Goal: Find specific page/section: Find specific page/section

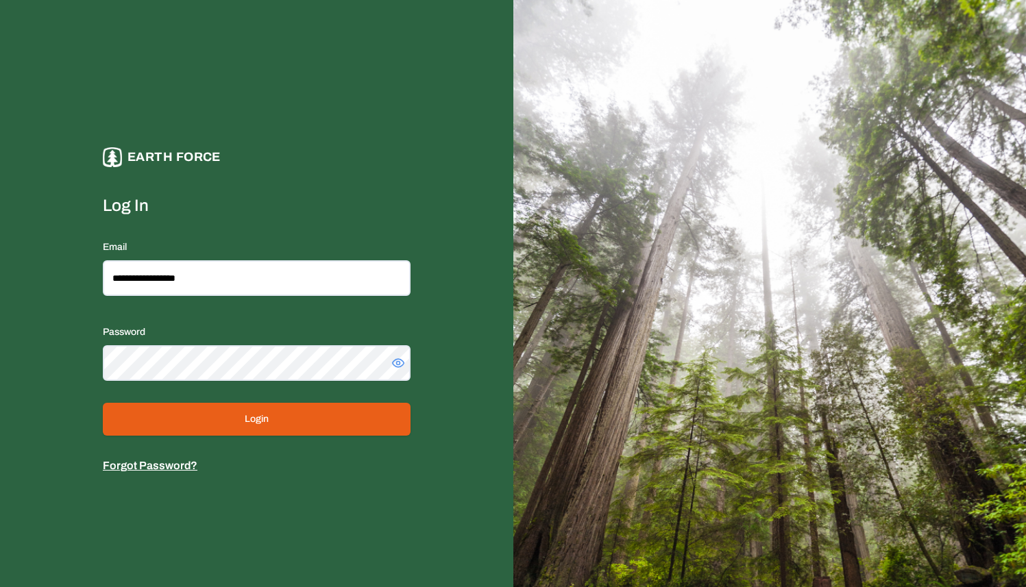
click at [244, 413] on button "Login" at bounding box center [257, 419] width 308 height 33
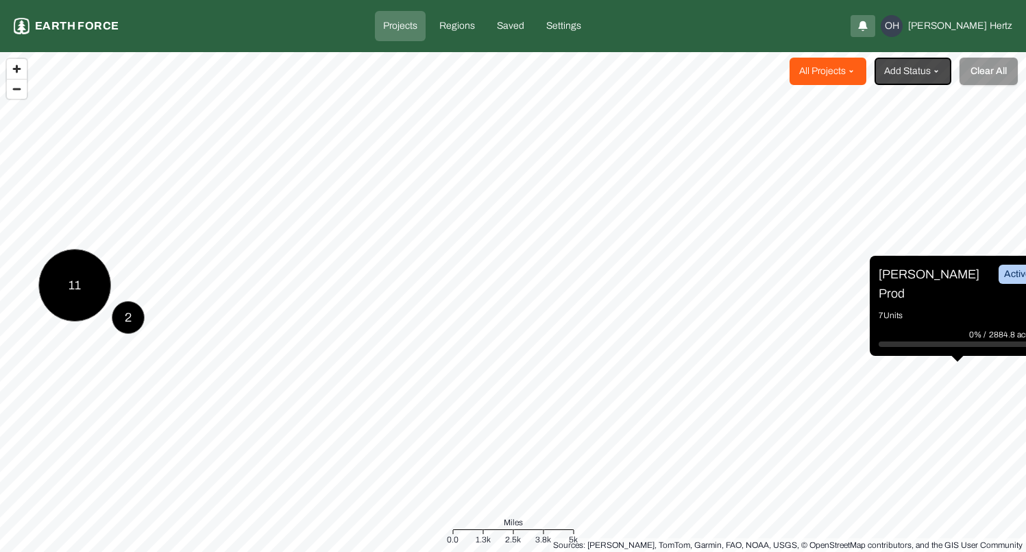
click at [850, 66] on html "Projects Earth force Projects Regions Saved Settings OH Omer Hertz All Projects…" at bounding box center [513, 276] width 1026 height 552
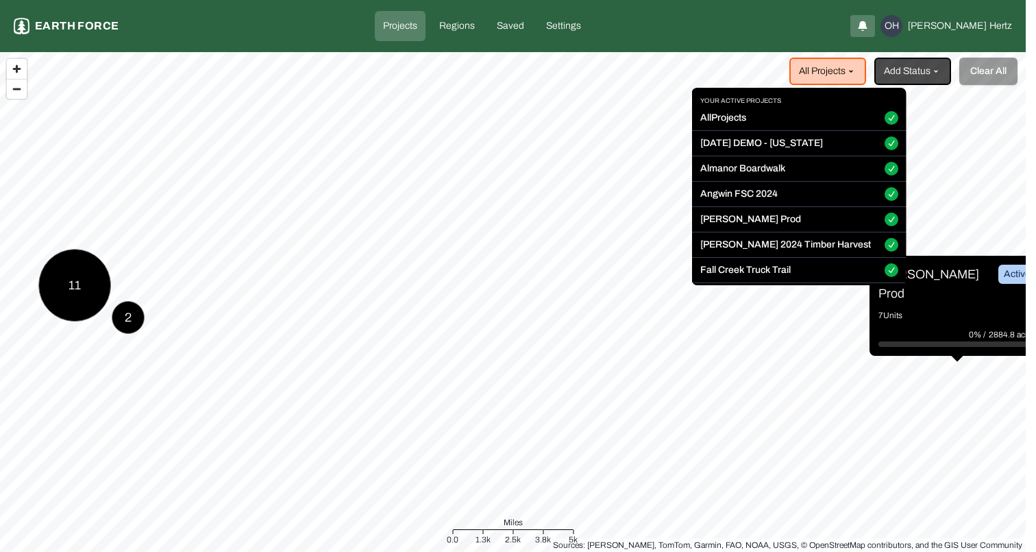
click at [748, 145] on label "[DATE] DEMO - [US_STATE]" at bounding box center [761, 143] width 123 height 14
click at [885, 145] on button "[DATE] DEMO - [US_STATE]" at bounding box center [892, 143] width 14 height 14
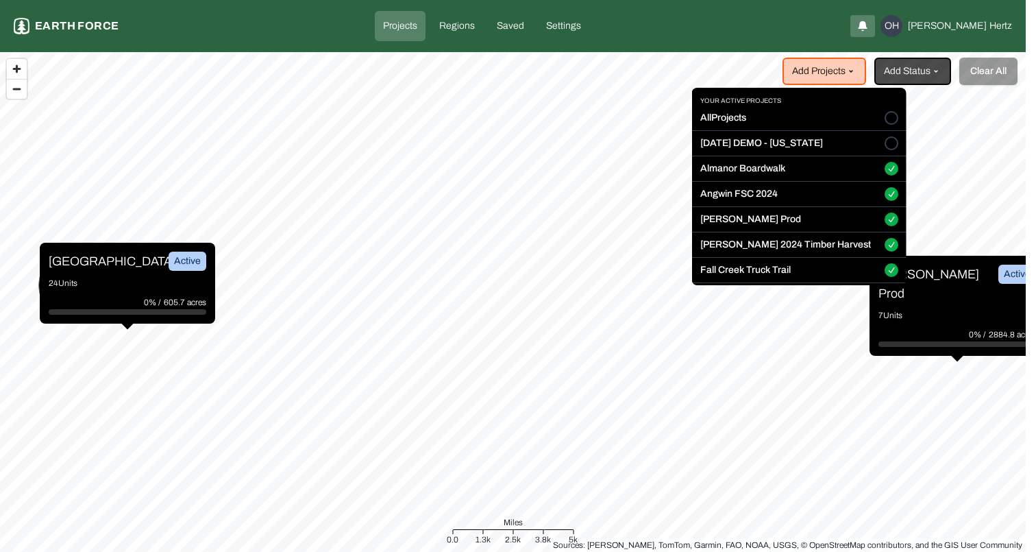
click at [885, 118] on button "All Projects" at bounding box center [892, 118] width 14 height 14
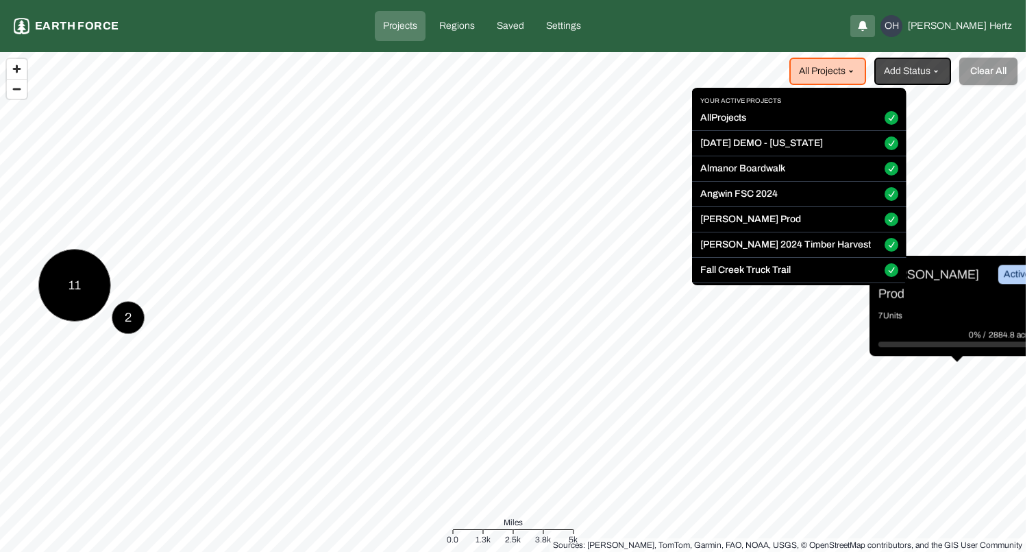
click at [885, 118] on button "All Projects" at bounding box center [892, 118] width 14 height 14
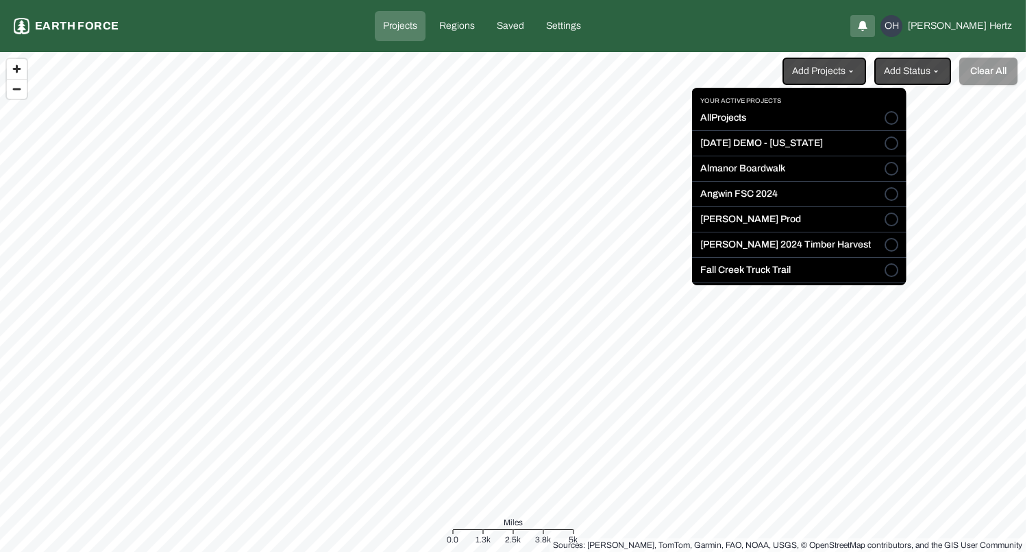
click at [772, 143] on label "[DATE] DEMO - [US_STATE]" at bounding box center [761, 143] width 123 height 14
click at [885, 143] on button "[DATE] DEMO - [US_STATE]" at bounding box center [892, 143] width 14 height 14
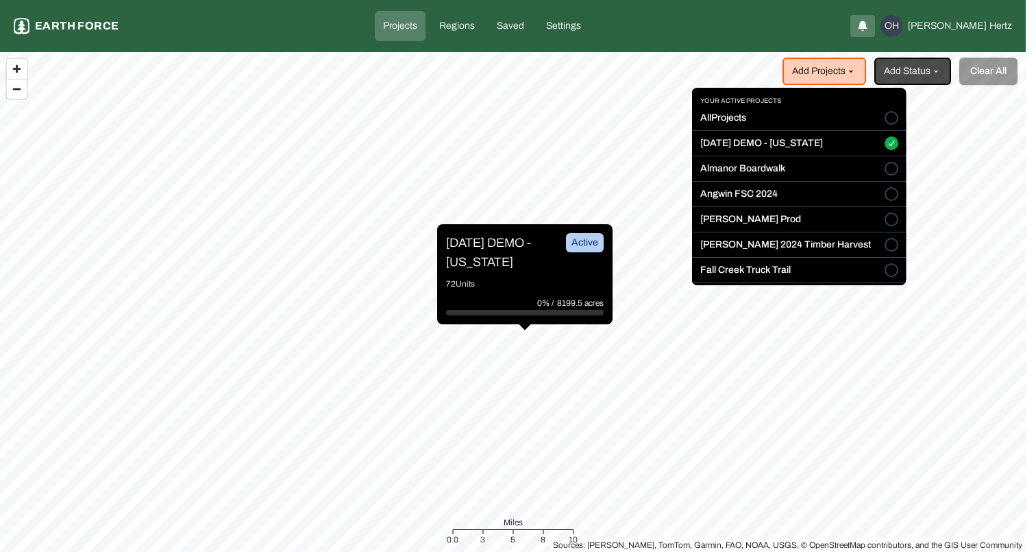
click at [493, 239] on html "Projects Earth force Projects Regions Saved Settings OH Omer Hertz Add Projects…" at bounding box center [518, 276] width 1036 height 552
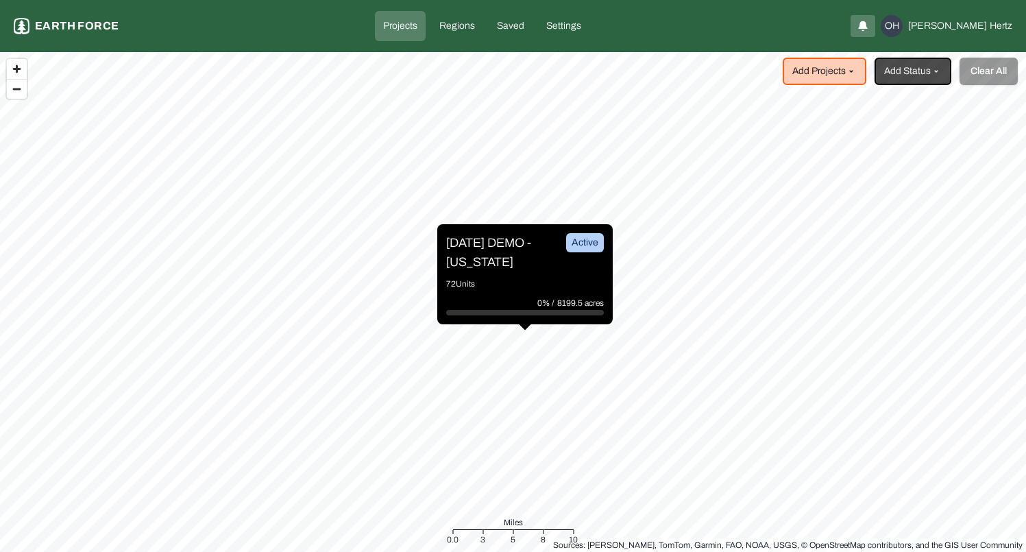
click at [491, 242] on p "[DATE] DEMO - [US_STATE]" at bounding box center [497, 252] width 103 height 38
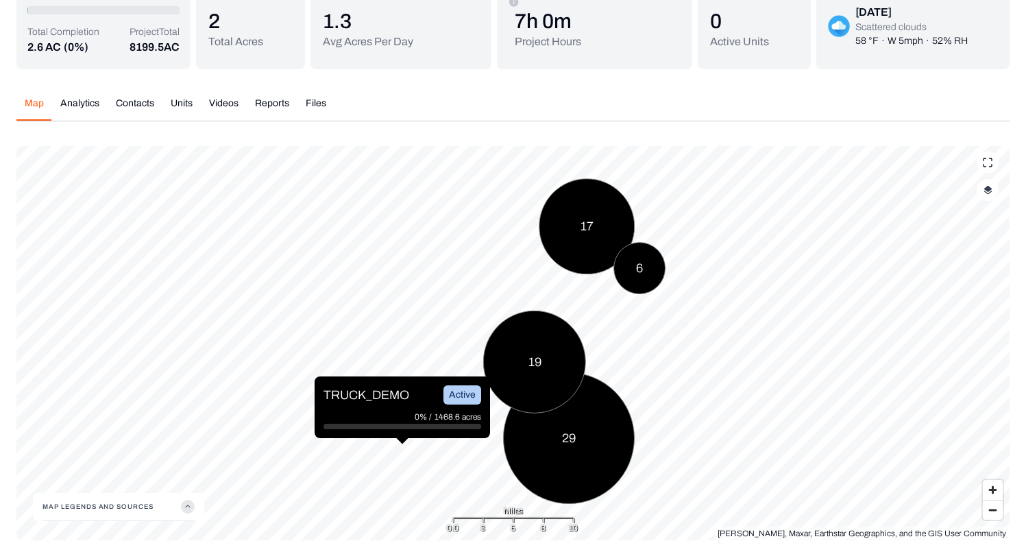
scroll to position [131, 0]
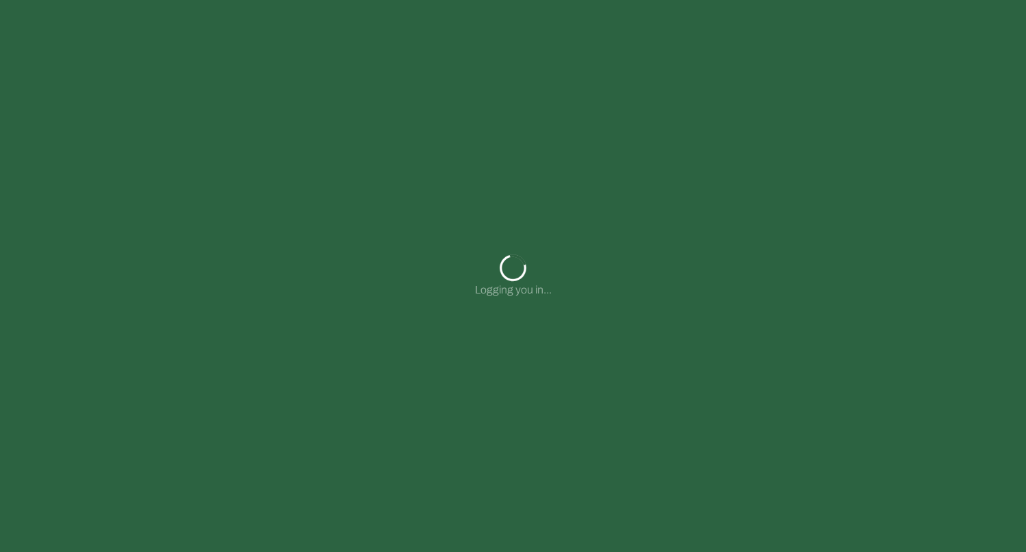
type input "**********"
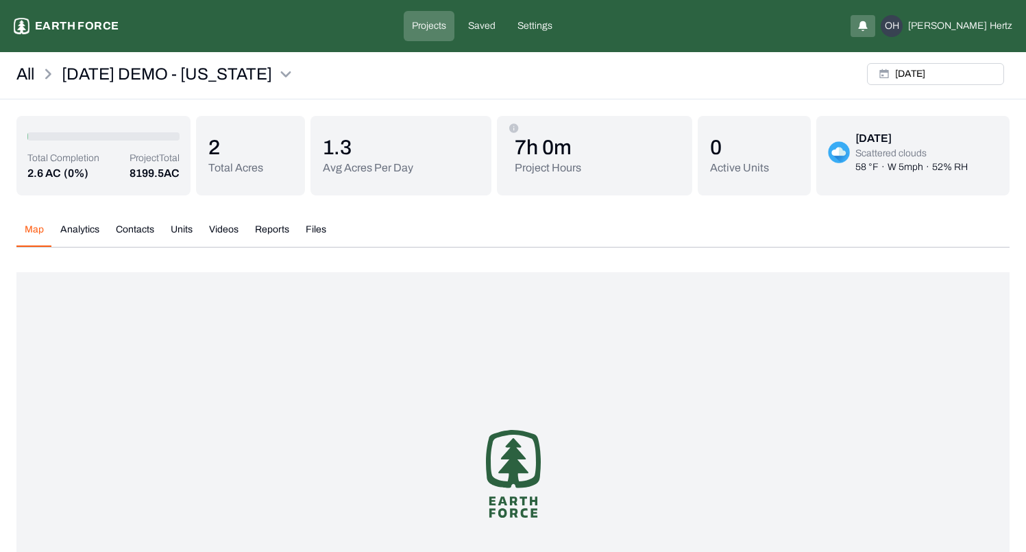
click at [552, 71] on div "All [DATE] DEMO - [US_STATE][GEOGRAPHIC_DATA][DATE]" at bounding box center [513, 79] width 1026 height 42
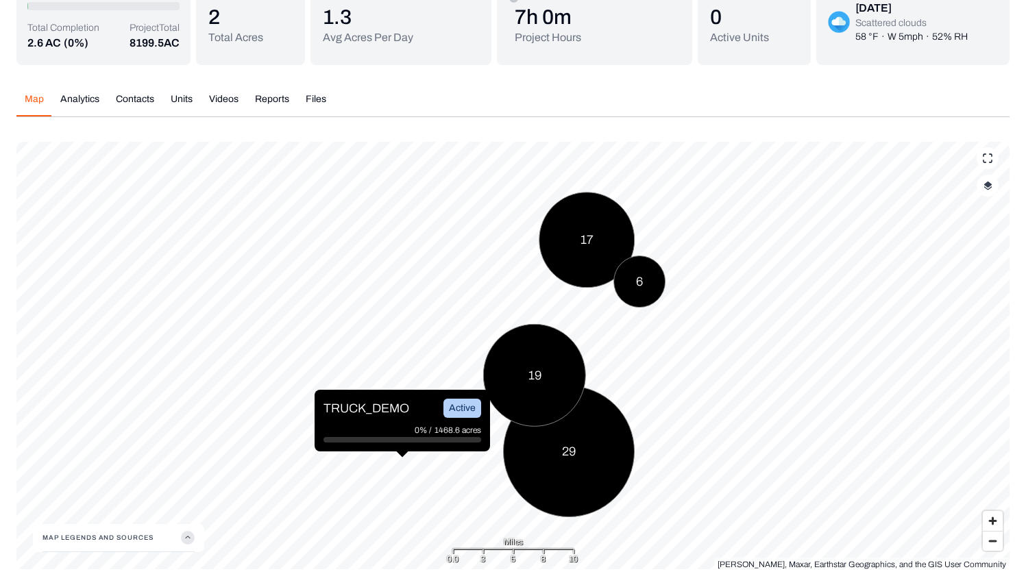
scroll to position [131, 0]
click at [227, 96] on button "Videos" at bounding box center [224, 104] width 46 height 24
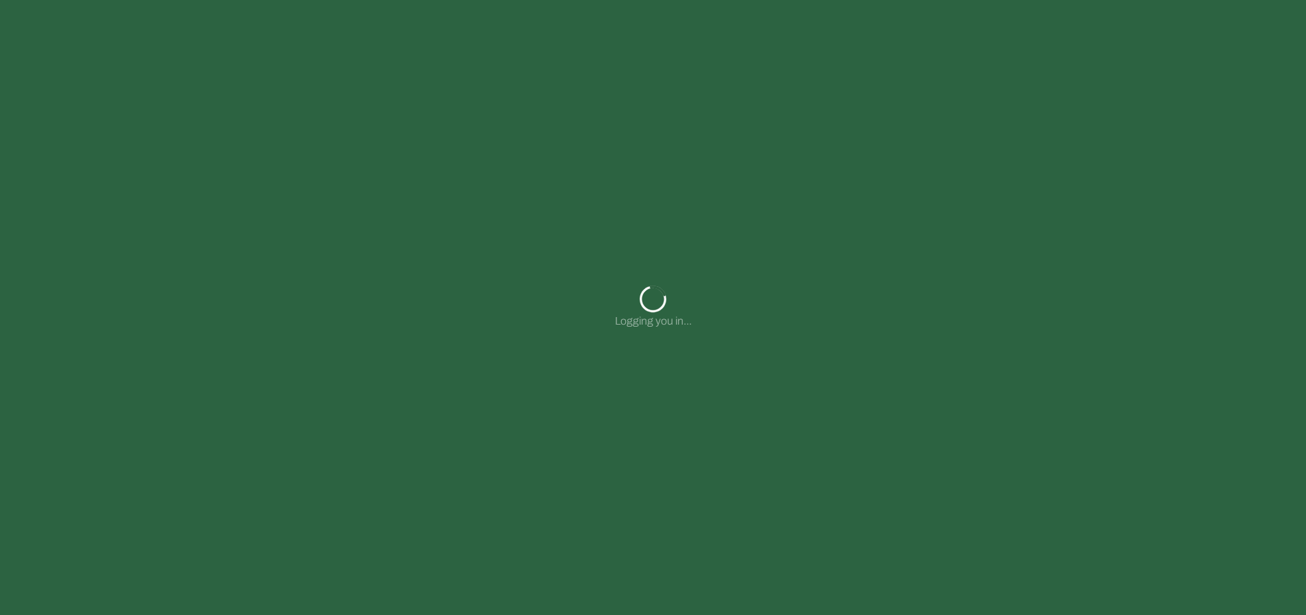
type input "**********"
